Goal: Transaction & Acquisition: Purchase product/service

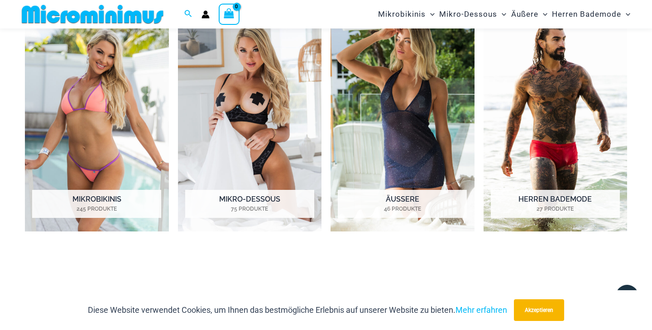
scroll to position [664, 0]
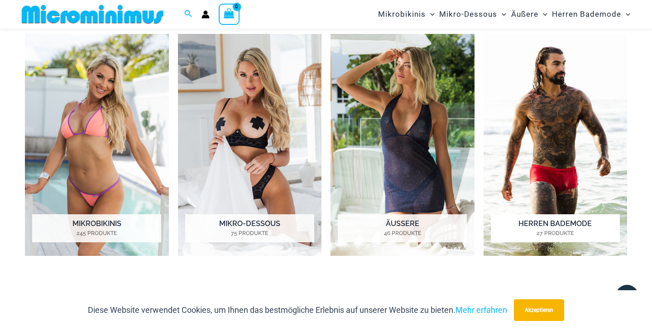
click at [556, 117] on img "Besuchen Sie die Produktkategorie Herren-Bademode" at bounding box center [555, 145] width 144 height 222
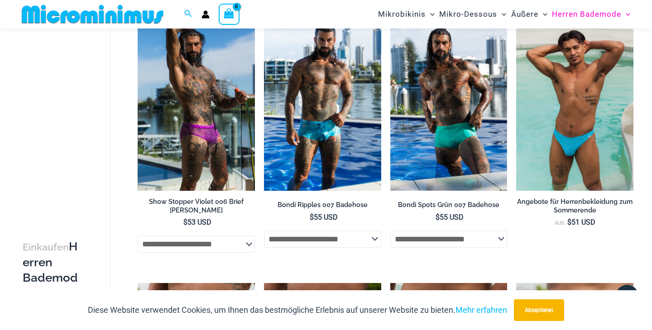
scroll to position [966, 0]
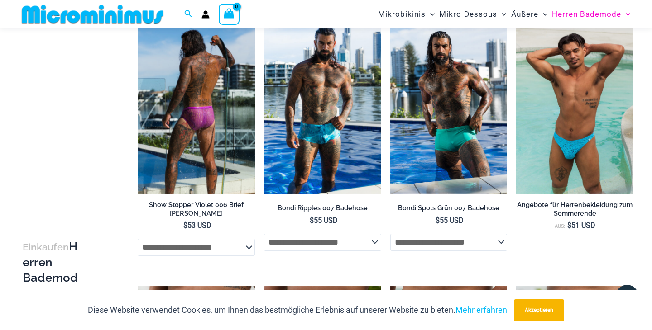
click at [214, 134] on img at bounding box center [196, 107] width 117 height 176
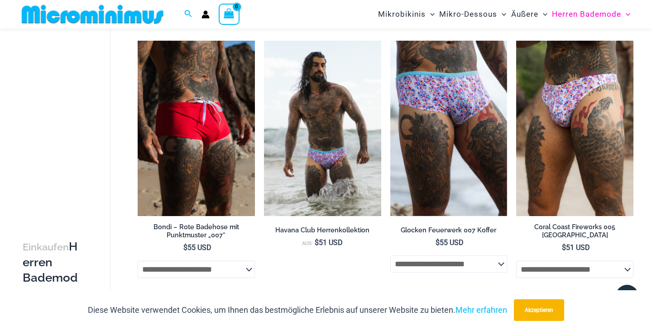
scroll to position [0, 0]
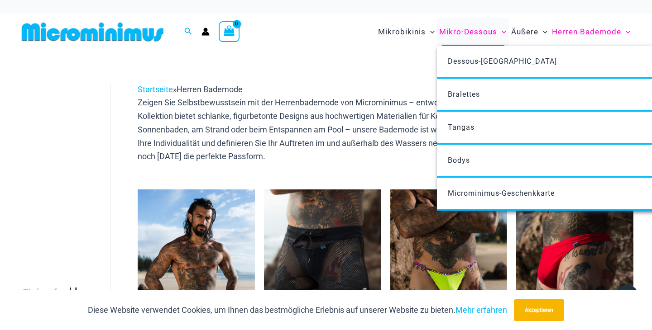
click at [453, 32] on font "Mikro-Dessous" at bounding box center [468, 31] width 58 height 9
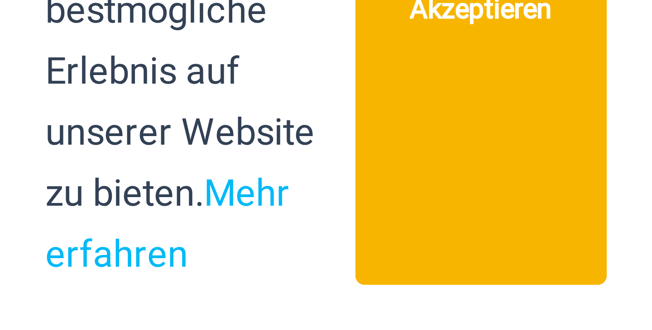
scroll to position [197, 0]
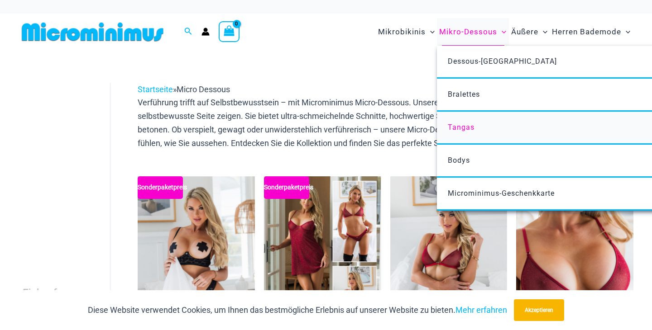
click at [466, 124] on font "Tangas" at bounding box center [461, 127] width 27 height 9
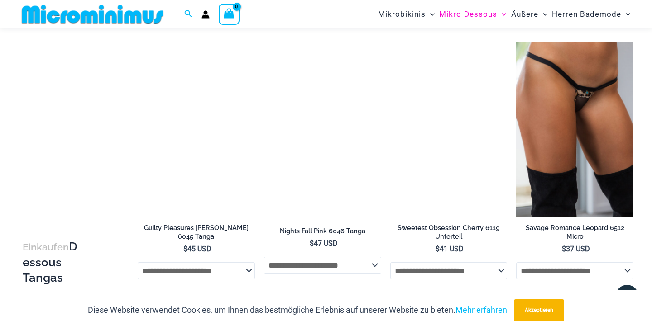
scroll to position [866, 0]
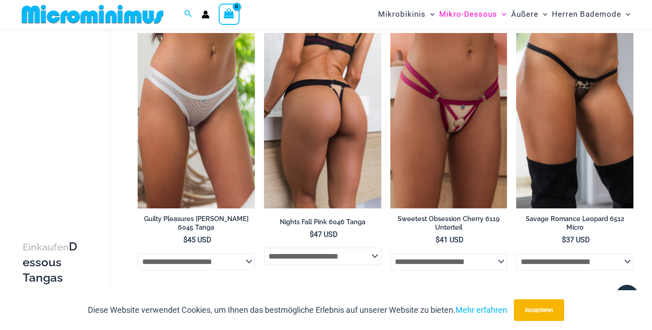
click at [331, 153] on img at bounding box center [322, 121] width 117 height 176
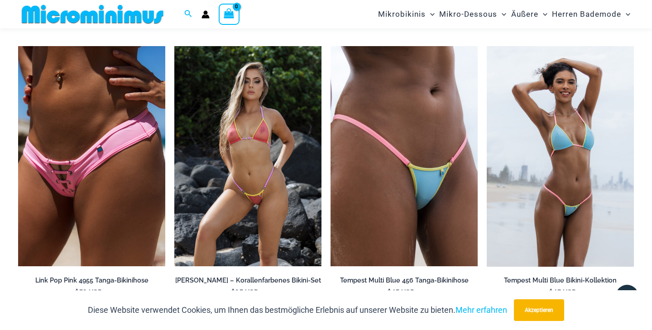
scroll to position [1478, 0]
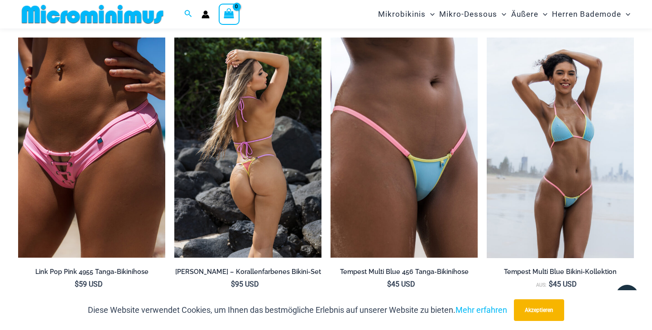
click at [214, 178] on img at bounding box center [247, 148] width 147 height 221
